Goal: Task Accomplishment & Management: Manage account settings

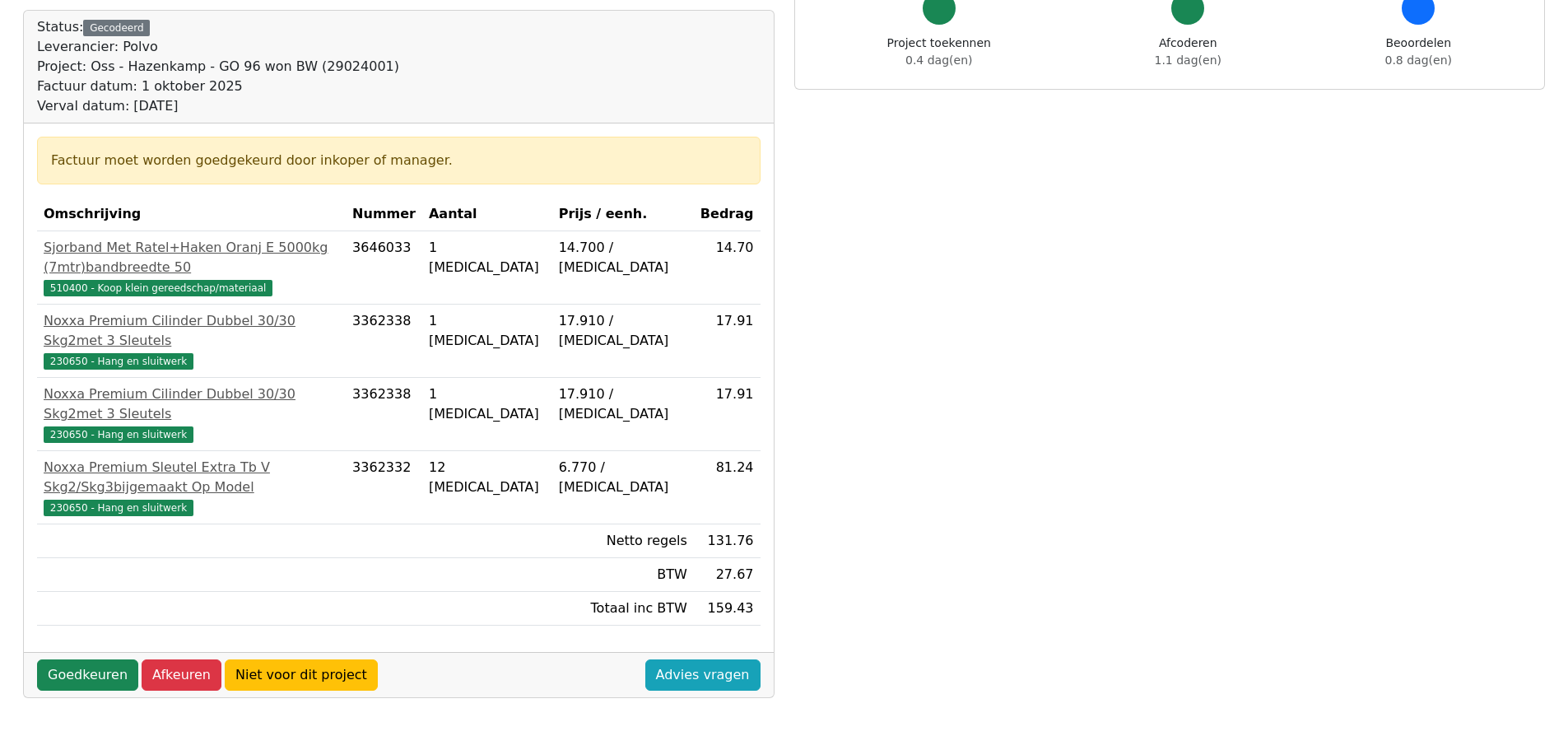
scroll to position [165, 0]
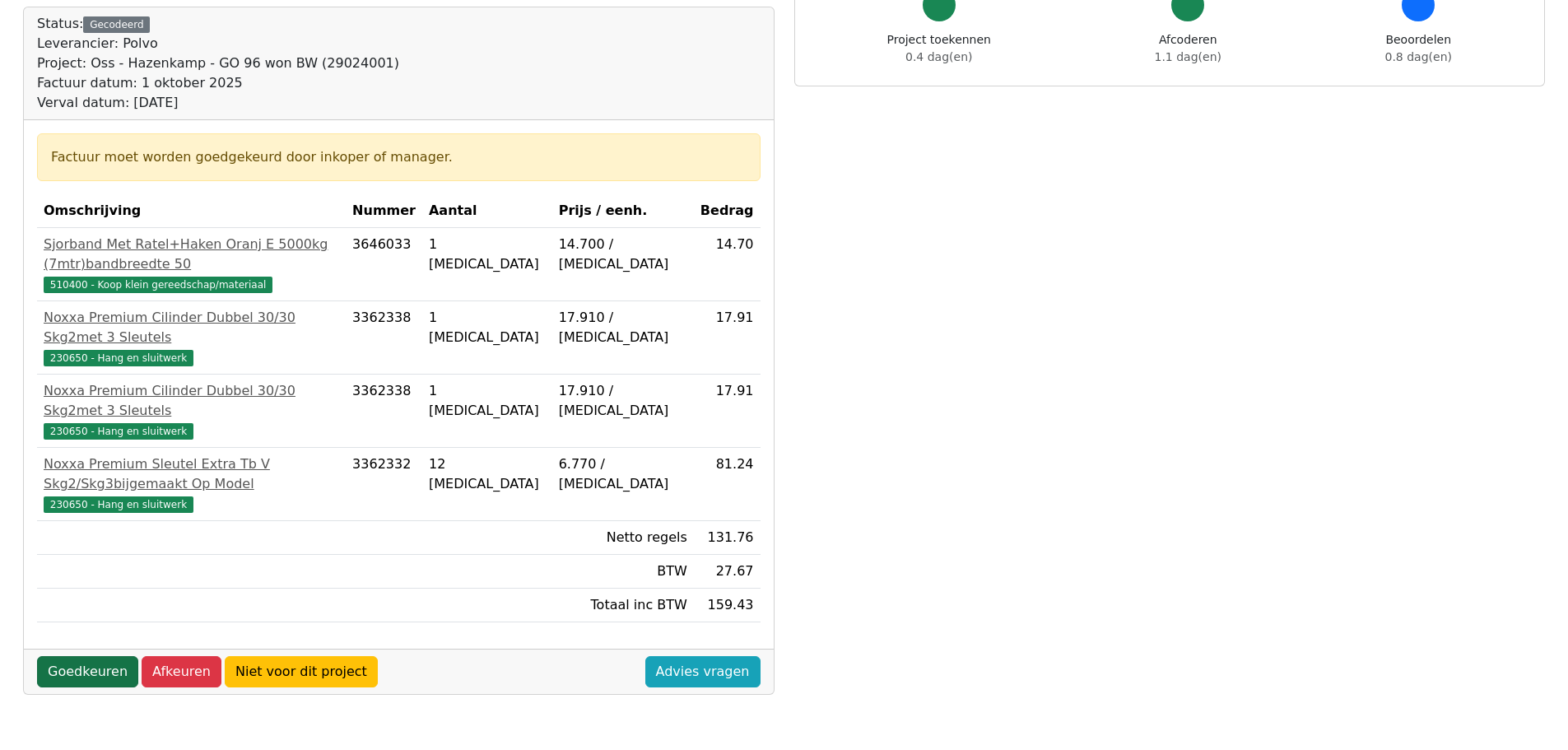
click at [87, 656] on link "Goedkeuren" at bounding box center [87, 671] width 101 height 31
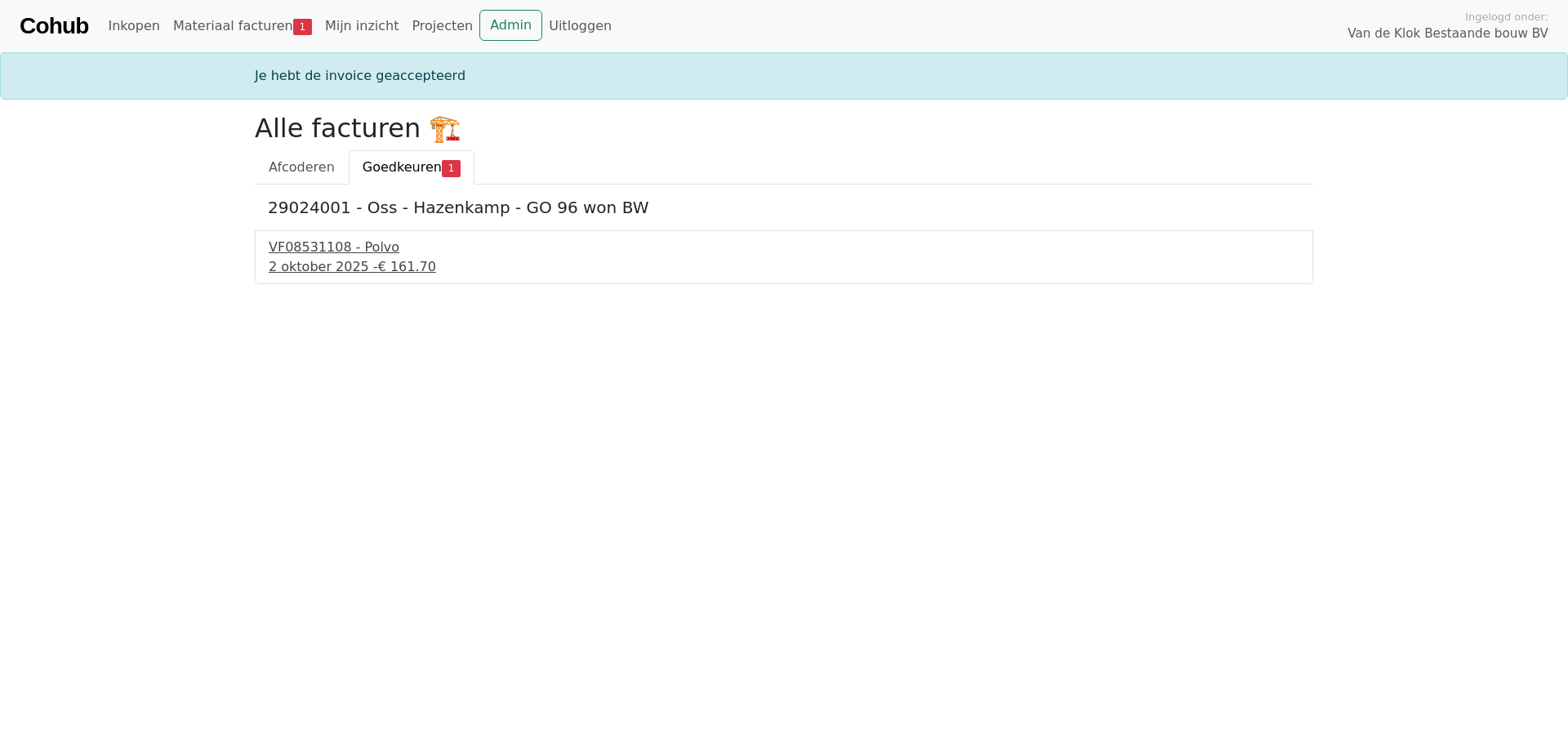
click at [304, 255] on div "VF08531108 - Polvo" at bounding box center [784, 248] width 1031 height 20
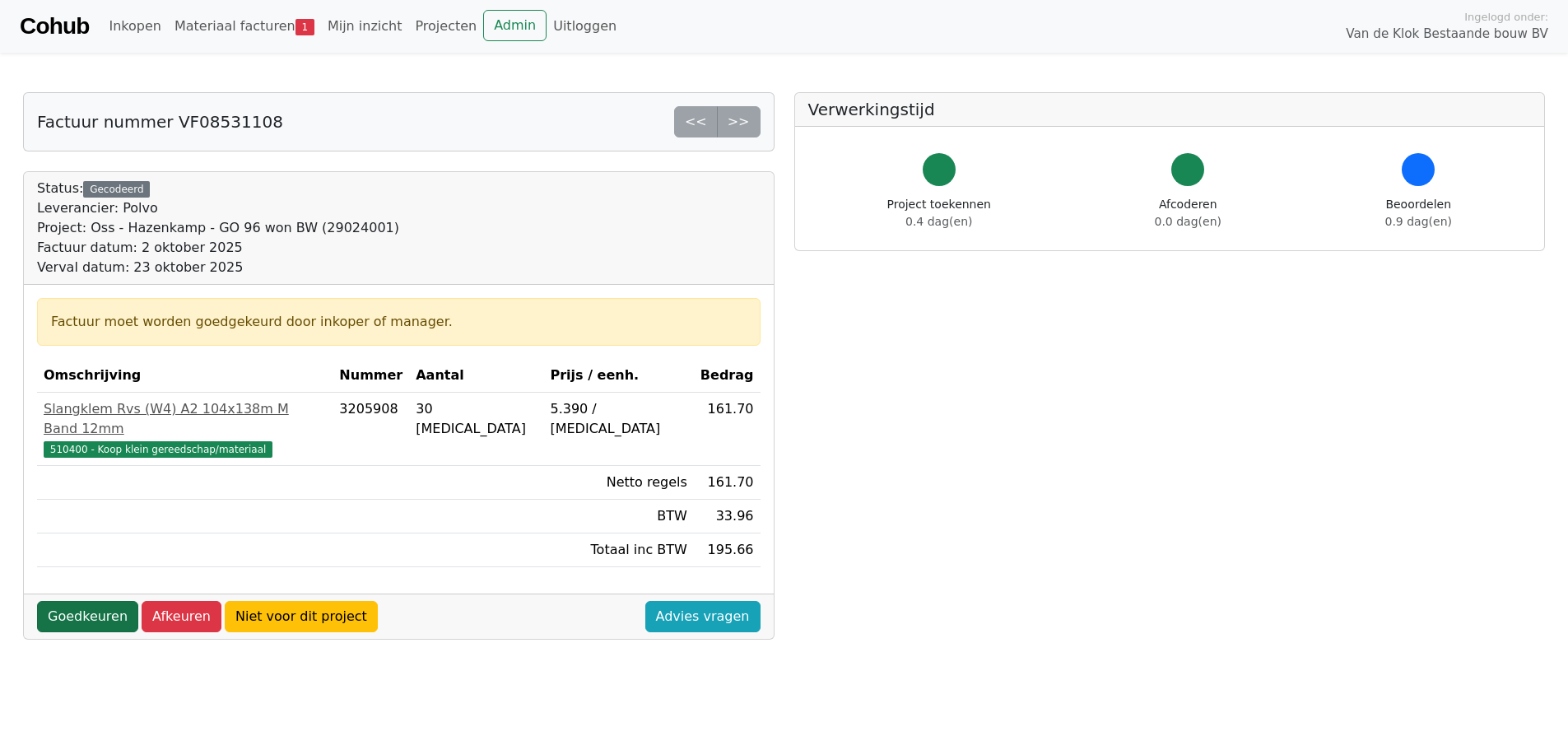
click at [94, 601] on link "Goedkeuren" at bounding box center [87, 616] width 101 height 31
